Goal: Book appointment/travel/reservation

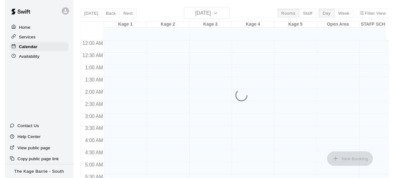
scroll to position [432, 0]
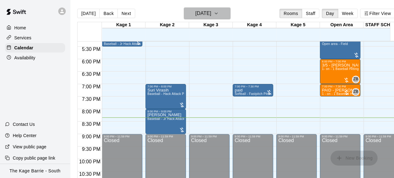
click at [199, 16] on h6 "[DATE]" at bounding box center [203, 13] width 16 height 9
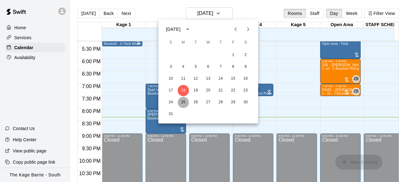
click at [184, 101] on button "25" at bounding box center [183, 102] width 11 height 11
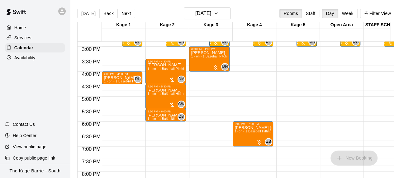
scroll to position [0, 12]
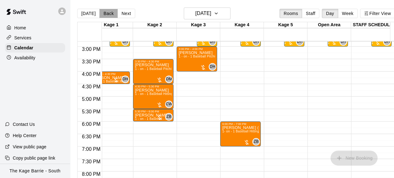
click at [106, 13] on button "Back" at bounding box center [108, 13] width 18 height 9
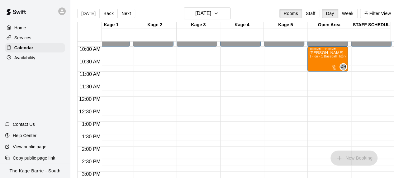
scroll to position [232, 12]
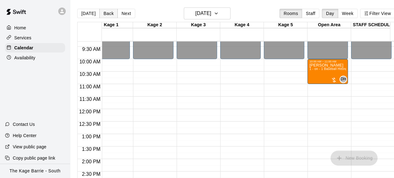
click at [107, 12] on button "Back" at bounding box center [108, 13] width 18 height 9
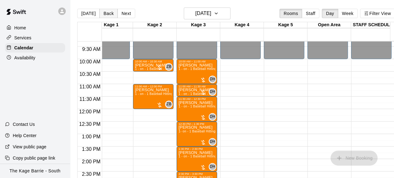
click at [107, 12] on button "Back" at bounding box center [108, 13] width 18 height 9
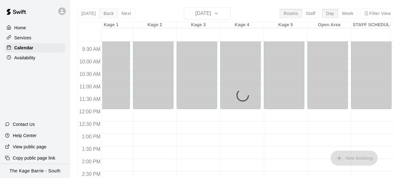
click at [107, 12] on div "[DATE] Back [DATE][DATE] Rooms Staff Day Week Filter View Kage 1 22 Fri Kage 2 …" at bounding box center [236, 96] width 318 height 178
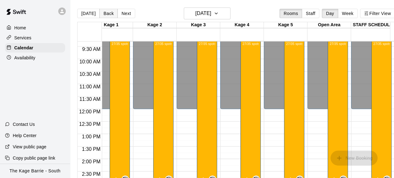
click at [107, 12] on button "Back" at bounding box center [108, 13] width 18 height 9
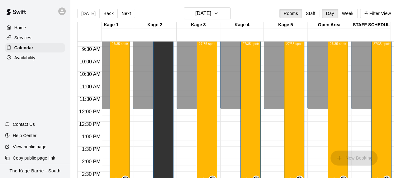
click at [195, 119] on div "12:00 AM – 12:00 PM Closed 3:00 PM – 3:30 PM [PERSON_NAME] Softball - Slo Pitch…" at bounding box center [197, 108] width 41 height 599
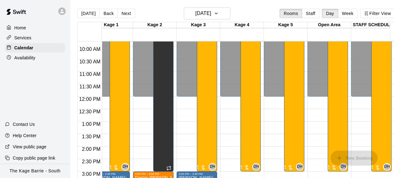
scroll to position [344, 12]
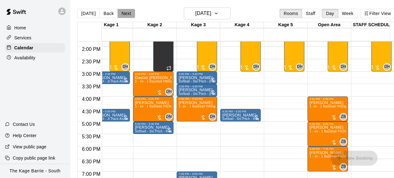
click at [125, 12] on button "Next" at bounding box center [126, 13] width 17 height 9
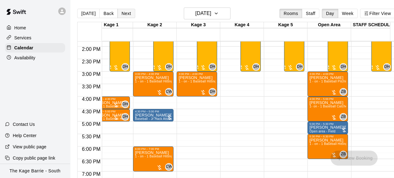
click at [125, 12] on button "Next" at bounding box center [126, 13] width 17 height 9
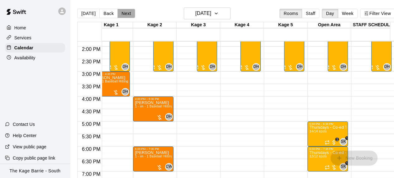
click at [125, 12] on button "Next" at bounding box center [126, 13] width 17 height 9
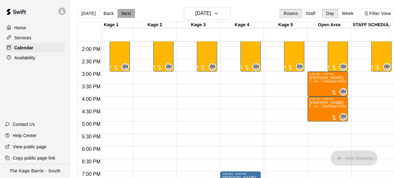
click at [125, 12] on button "Next" at bounding box center [126, 13] width 17 height 9
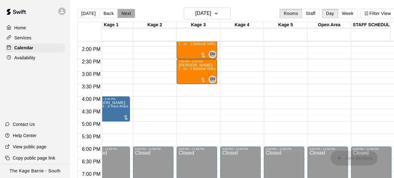
click at [125, 12] on button "Next" at bounding box center [126, 13] width 17 height 9
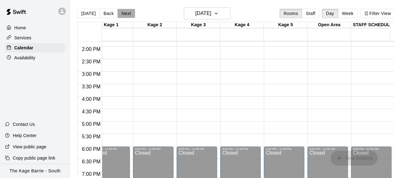
click at [125, 12] on button "Next" at bounding box center [126, 13] width 17 height 9
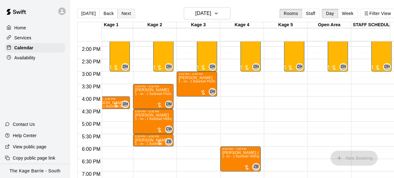
click at [123, 14] on button "Next" at bounding box center [126, 13] width 17 height 9
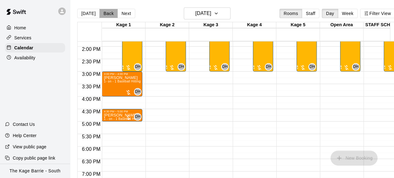
click at [109, 13] on button "Back" at bounding box center [108, 13] width 18 height 9
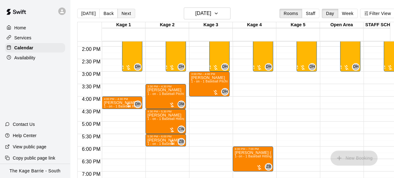
click at [125, 15] on button "Next" at bounding box center [126, 13] width 17 height 9
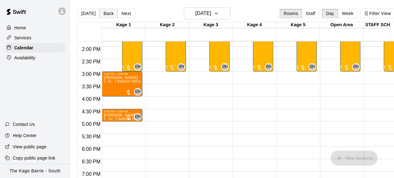
click at [107, 13] on button "Back" at bounding box center [108, 13] width 18 height 9
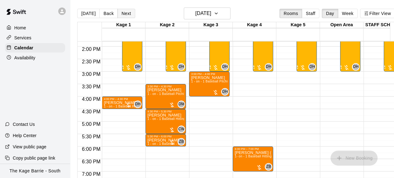
click at [120, 12] on button "Next" at bounding box center [126, 13] width 17 height 9
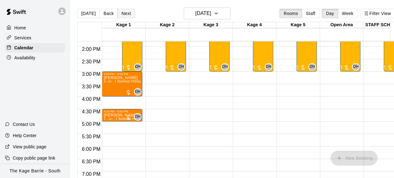
click at [120, 12] on button "Next" at bounding box center [126, 13] width 17 height 9
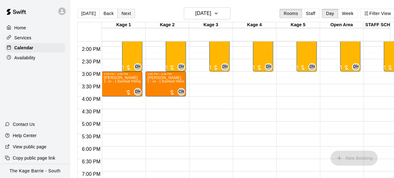
click at [120, 12] on button "Next" at bounding box center [126, 13] width 17 height 9
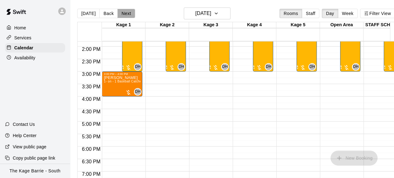
click at [120, 12] on button "Next" at bounding box center [126, 13] width 17 height 9
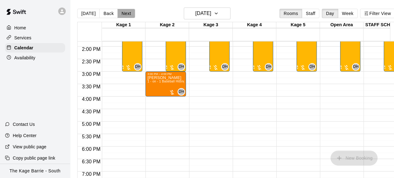
click at [120, 12] on button "Next" at bounding box center [126, 13] width 17 height 9
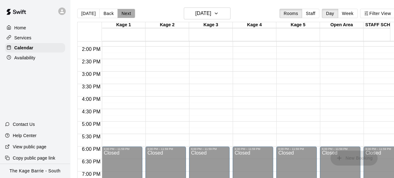
click at [120, 12] on button "Next" at bounding box center [126, 13] width 17 height 9
